Goal: Find specific page/section: Find specific page/section

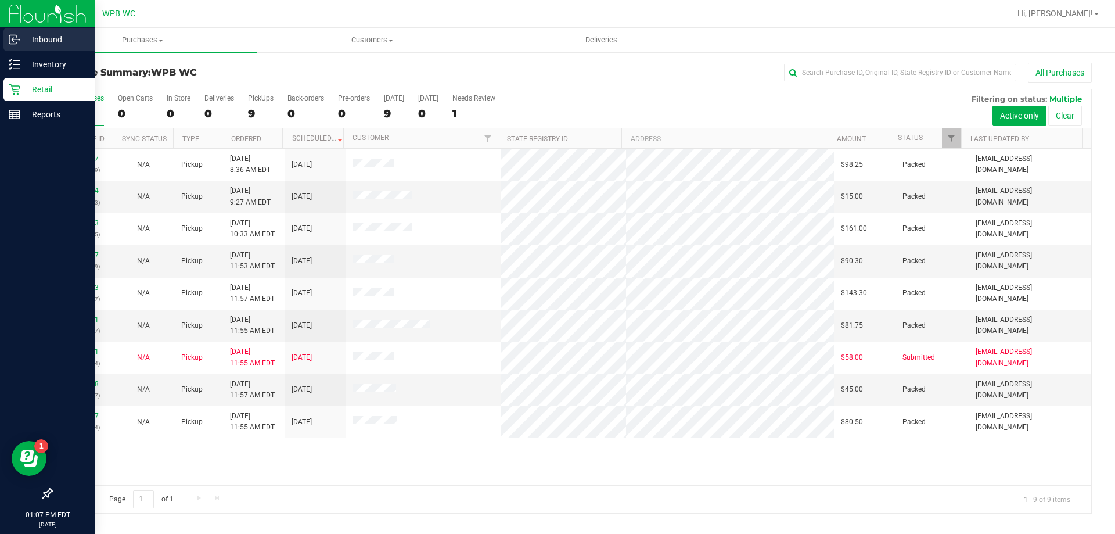
click at [41, 38] on p "Inbound" at bounding box center [55, 40] width 70 height 14
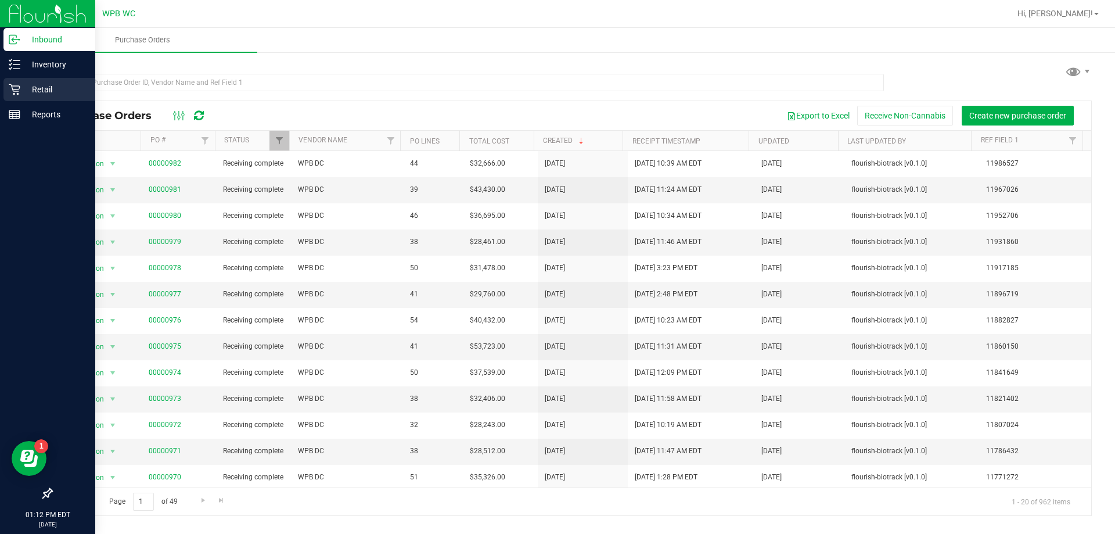
click at [13, 89] on icon at bounding box center [15, 90] width 12 height 12
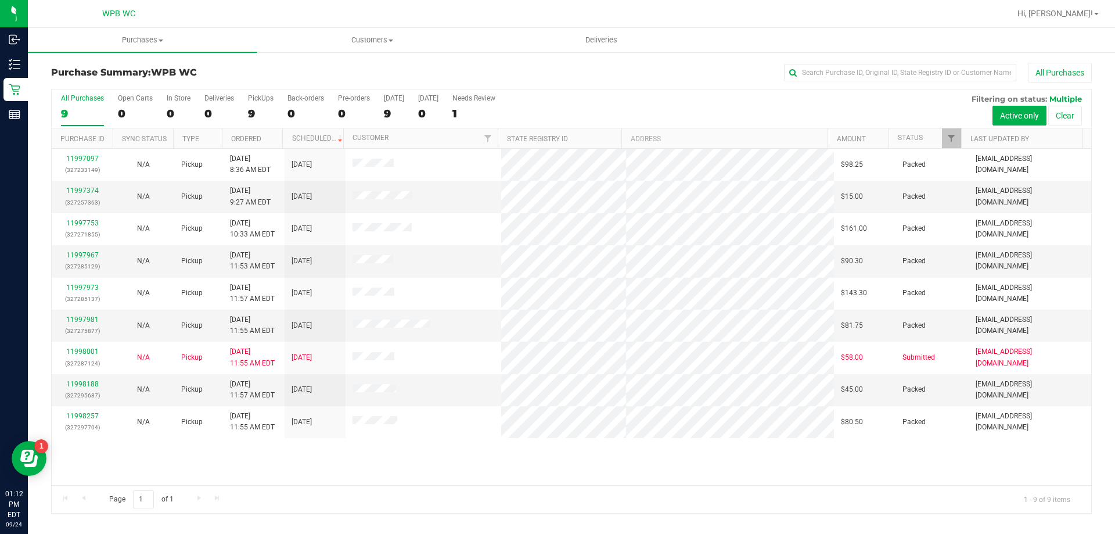
click at [612, 474] on div "11997097 (327233149) N/A Pickup [DATE] 8:36 AM EDT 9/24/2025 $98.25 Packed [EMA…" at bounding box center [572, 317] width 1040 height 336
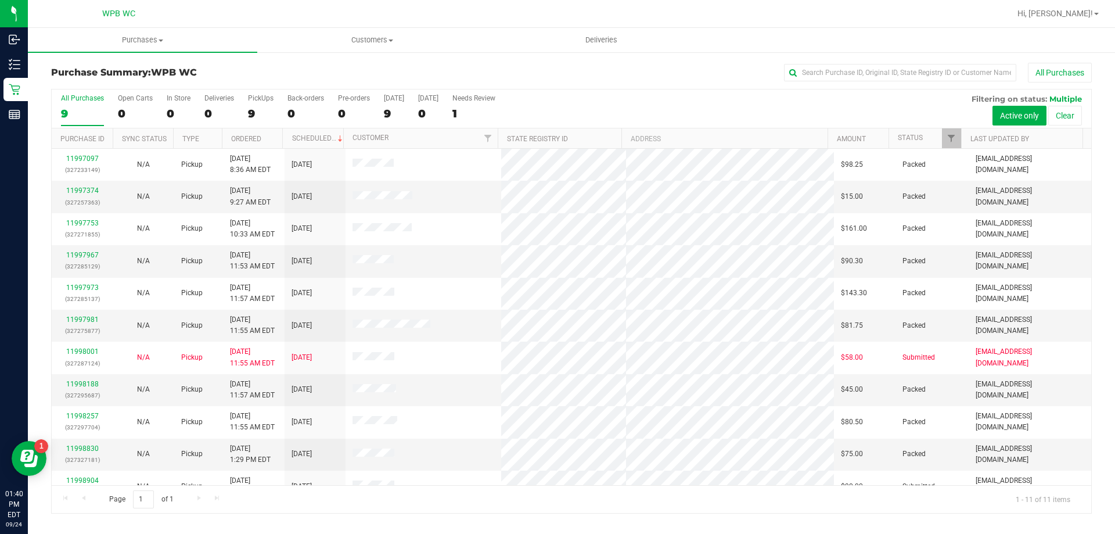
click at [629, 101] on div "All Purchases 9 Open Carts 0 In Store 0 Deliveries 0 PickUps 9 Back-orders 0 Pr…" at bounding box center [572, 108] width 1040 height 39
click at [814, 484] on div "11997097 (327233149) N/A Pickup [DATE] 8:36 AM EDT 9/24/2025 $98.25 Packed [EMA…" at bounding box center [572, 317] width 1040 height 336
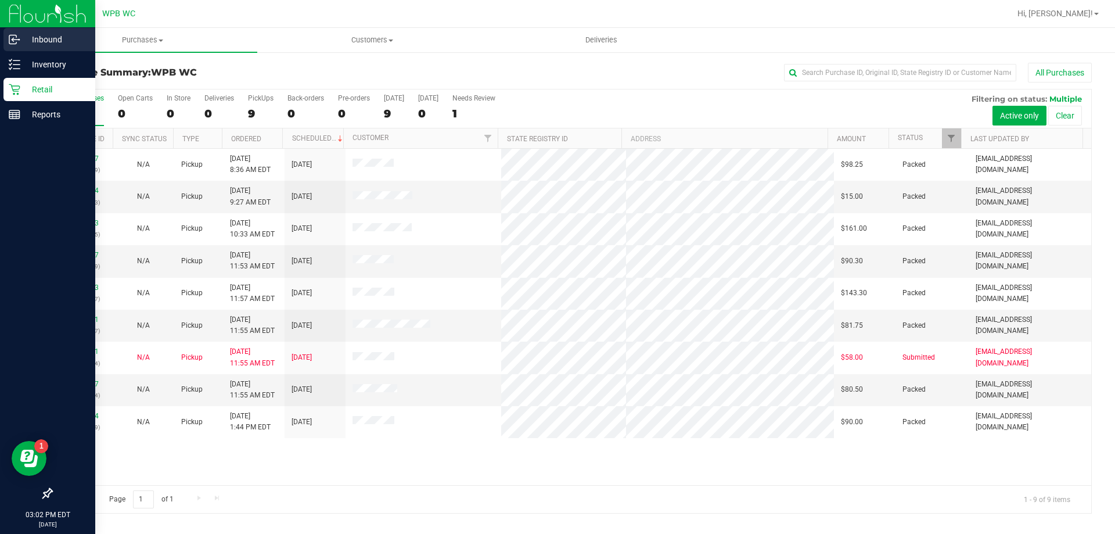
click at [38, 35] on p "Inbound" at bounding box center [55, 40] width 70 height 14
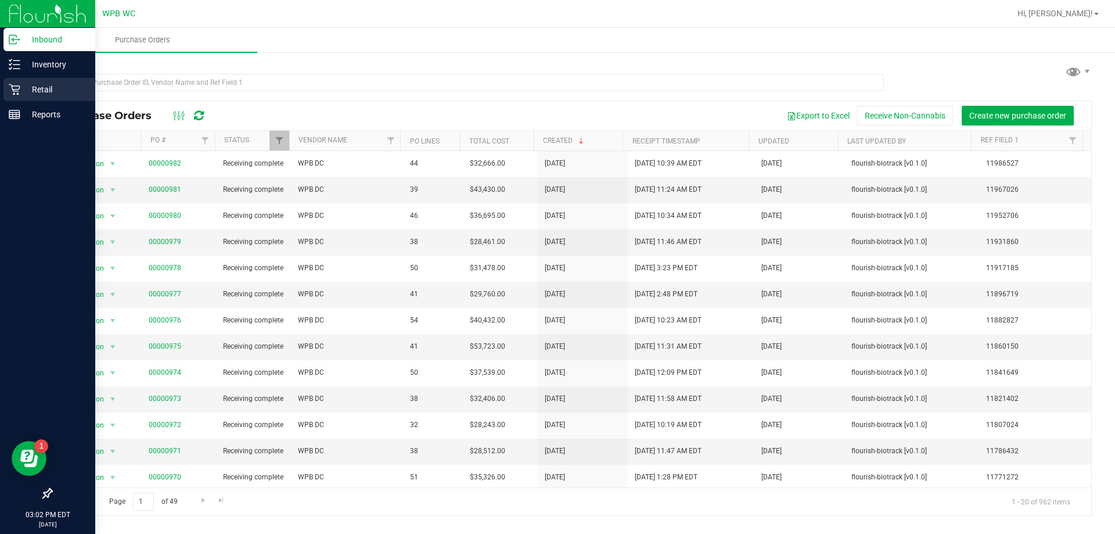
click at [15, 92] on icon at bounding box center [15, 90] width 12 height 12
